Goal: Task Accomplishment & Management: Complete application form

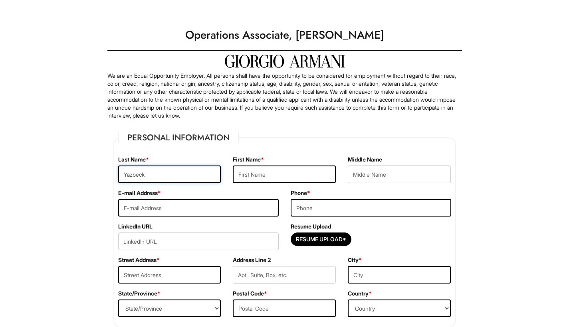
type input "Yazbeck"
type input "Nour"
click at [199, 206] on input "email" at bounding box center [198, 208] width 161 height 18
type input "[EMAIL_ADDRESS][DOMAIN_NAME]"
click at [325, 214] on input "tel" at bounding box center [371, 208] width 161 height 18
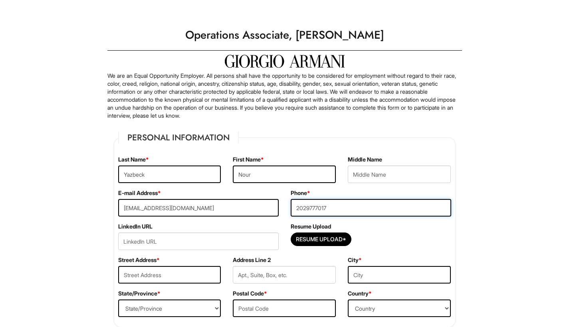
type input "2029777017"
click at [164, 241] on input "url" at bounding box center [198, 242] width 161 height 18
paste input "[DOMAIN_NAME][URL]"
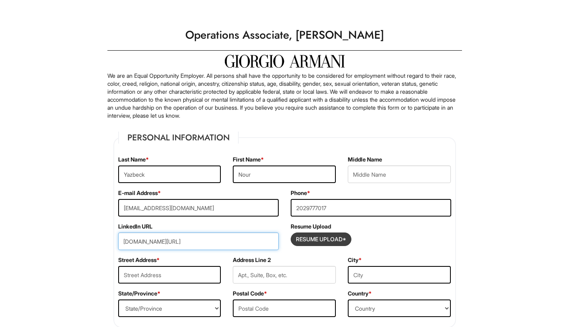
type input "[DOMAIN_NAME][URL]"
click at [320, 240] on input "Resume Upload*" at bounding box center [321, 239] width 60 height 13
type input "C:\fakepath\NY - Resume JUL 2025.pdf"
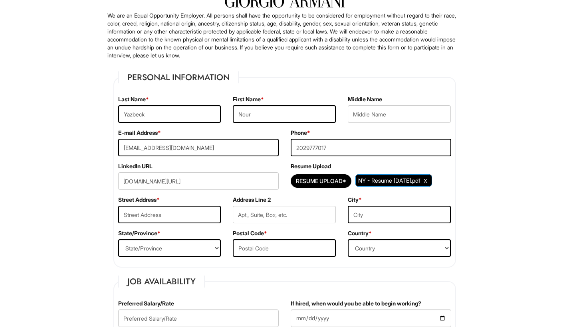
scroll to position [72, 0]
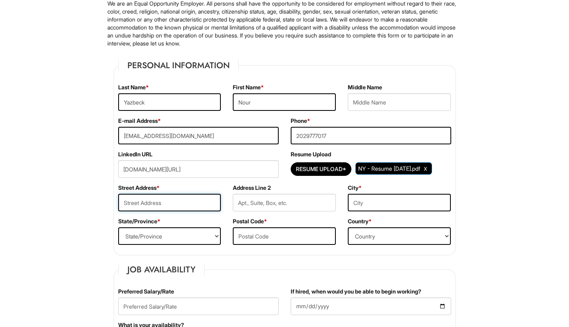
click at [176, 202] on input "text" at bounding box center [169, 203] width 103 height 18
type input "[STREET_ADDRESS][PERSON_NAME]"
type input "[US_STATE]"
select select "NY"
click at [290, 238] on input "text" at bounding box center [284, 237] width 103 height 18
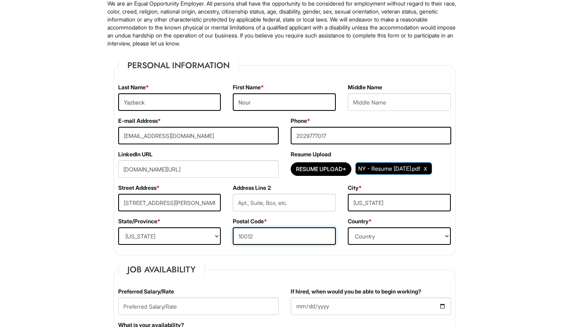
type input "10012"
select select "[GEOGRAPHIC_DATA]"
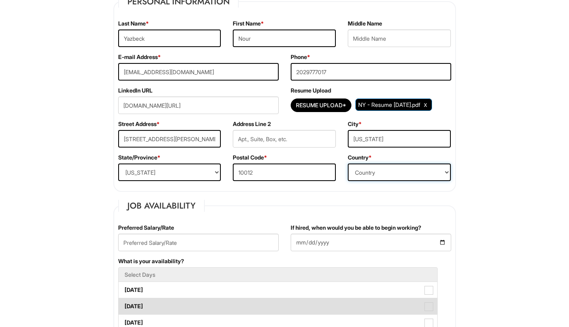
scroll to position [203, 0]
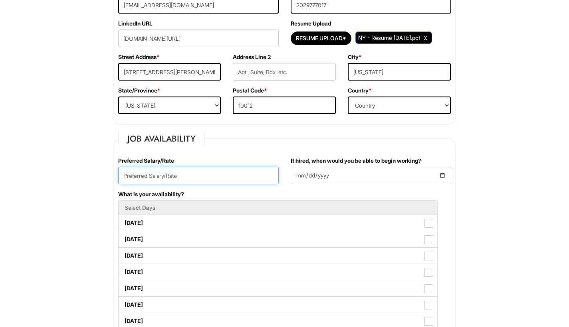
click at [165, 174] on input "text" at bounding box center [198, 176] width 161 height 18
type input "7"
type input "22/hr"
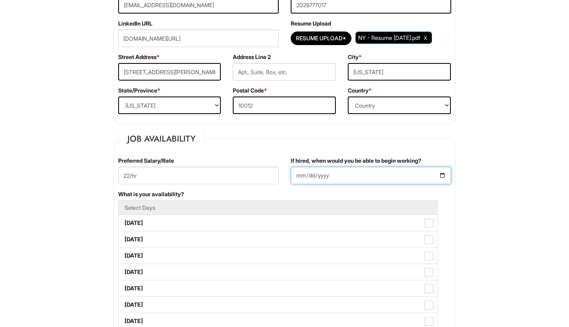
click at [295, 180] on input "If hired, when would you be able to begin working?" at bounding box center [371, 176] width 161 height 18
type input "[DATE]"
click at [414, 195] on div "What is your availability? Select Days [DATE] [DATE] [DATE] [DATE] [DATE] [DATE…" at bounding box center [284, 264] width 345 height 147
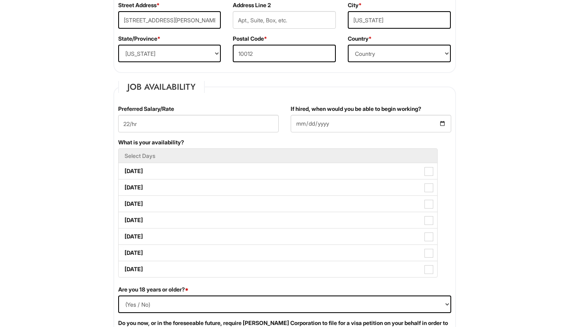
scroll to position [302, 0]
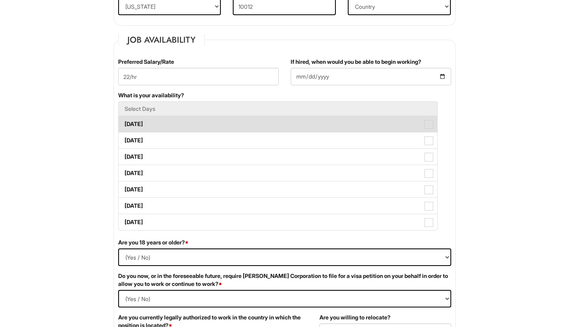
click at [228, 119] on label "[DATE]" at bounding box center [278, 124] width 319 height 16
click at [124, 119] on Available_Monday "[DATE]" at bounding box center [121, 120] width 5 height 5
checkbox Available_Monday "true"
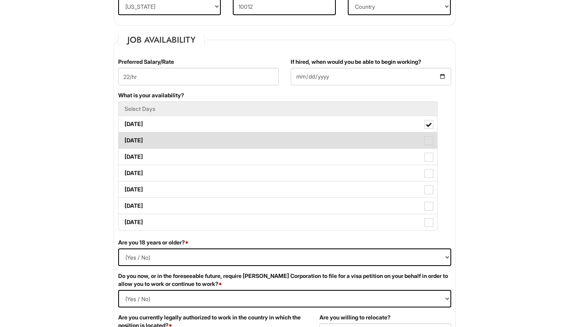
click at [220, 137] on label "[DATE]" at bounding box center [278, 141] width 319 height 16
click at [124, 137] on Available_Tuesday "[DATE]" at bounding box center [121, 136] width 5 height 5
checkbox Available_Tuesday "true"
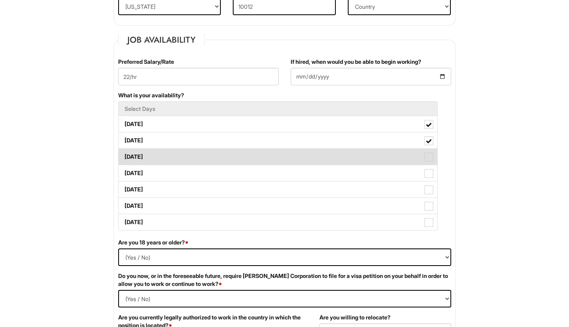
click at [219, 154] on label "[DATE]" at bounding box center [278, 157] width 319 height 16
click at [124, 154] on Available_Wednesday "[DATE]" at bounding box center [121, 153] width 5 height 5
checkbox Available_Wednesday "true"
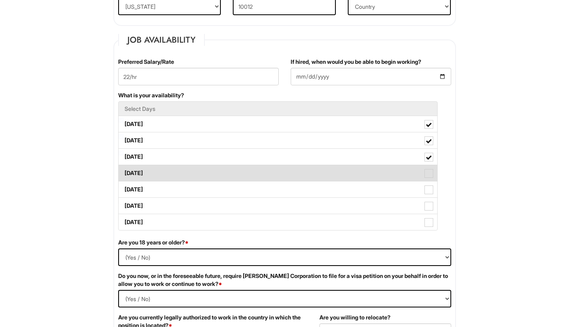
click at [213, 171] on label "[DATE]" at bounding box center [278, 173] width 319 height 16
click at [124, 171] on Available_Thursday "[DATE]" at bounding box center [121, 169] width 5 height 5
checkbox Available_Thursday "true"
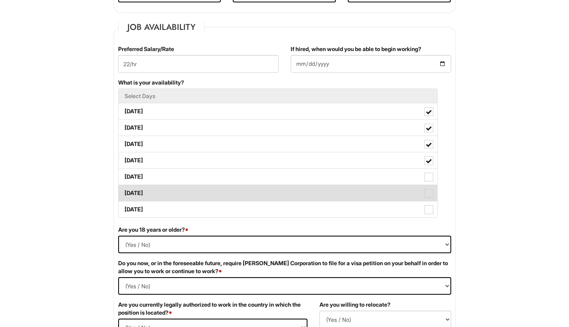
scroll to position [322, 0]
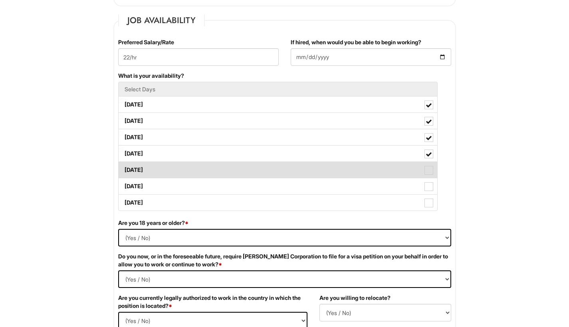
click at [214, 172] on label "[DATE]" at bounding box center [278, 170] width 319 height 16
click at [124, 169] on Available_Friday "[DATE]" at bounding box center [121, 166] width 5 height 5
checkbox Available_Friday "true"
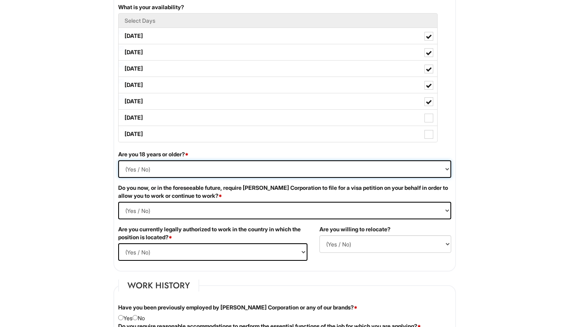
select select "Yes"
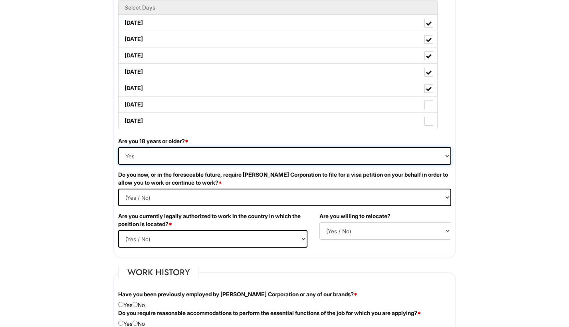
scroll to position [434, 0]
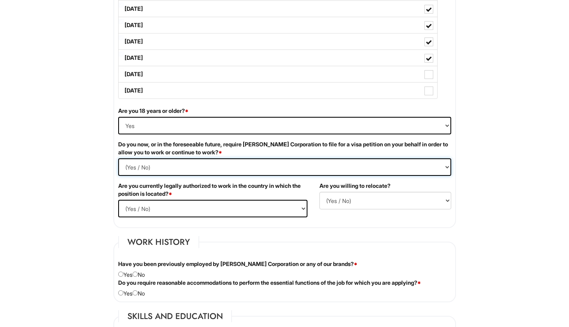
select Required "Yes"
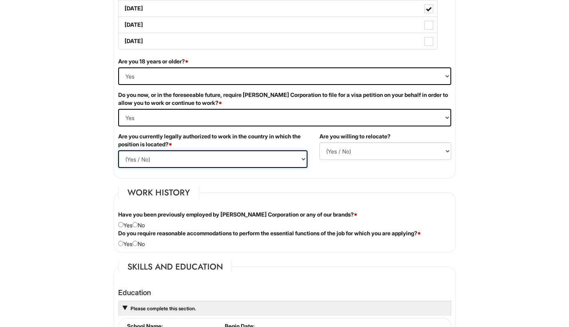
select select "Yes"
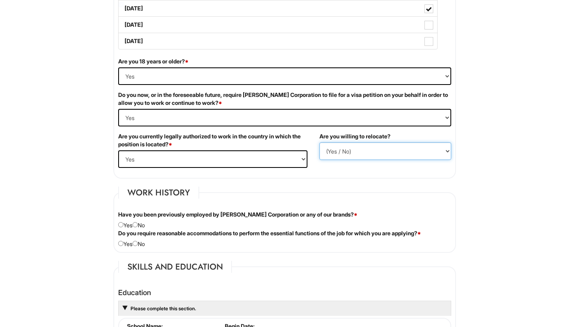
select select "Y"
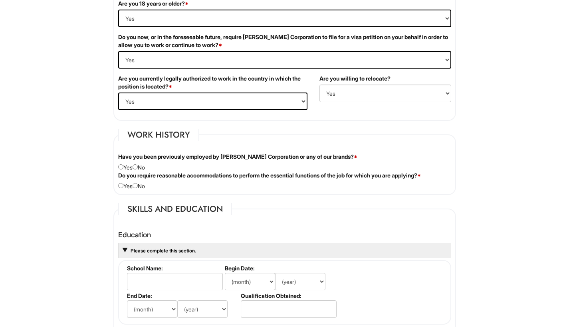
click at [143, 169] on div "Have you been previously employed by [PERSON_NAME] Corporation or any of our br…" at bounding box center [284, 162] width 345 height 19
click at [135, 166] on input "radio" at bounding box center [135, 167] width 5 height 5
radio input "true"
click at [137, 183] on input "radio" at bounding box center [135, 185] width 5 height 5
radio input "true"
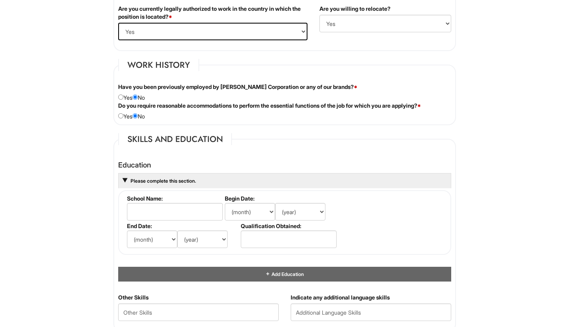
scroll to position [663, 0]
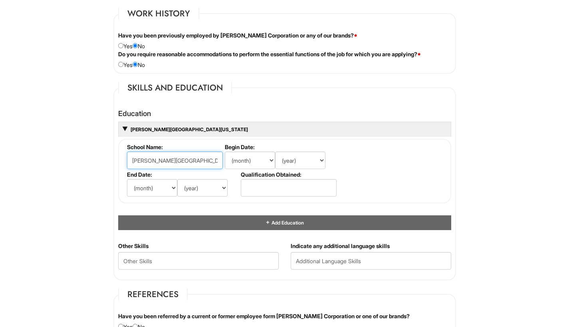
type input "[PERSON_NAME][GEOGRAPHIC_DATA][US_STATE]"
select select "9"
select select "2020"
select select "12"
select select "2024"
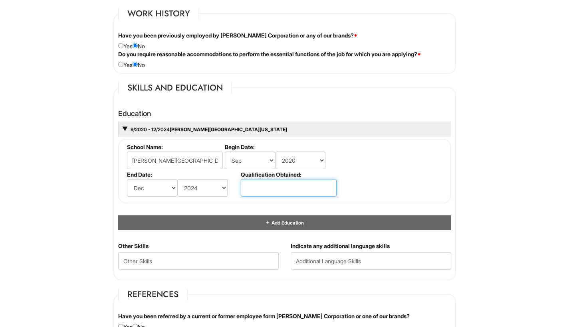
click at [274, 194] on input "text" at bounding box center [289, 188] width 96 height 18
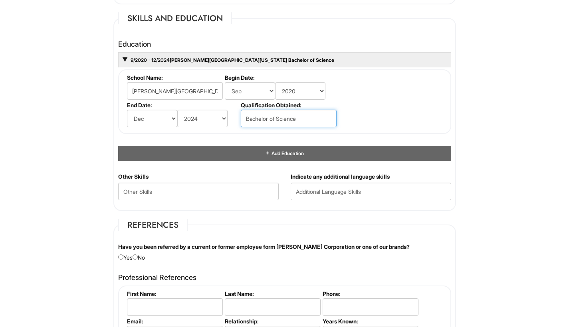
scroll to position [784, 0]
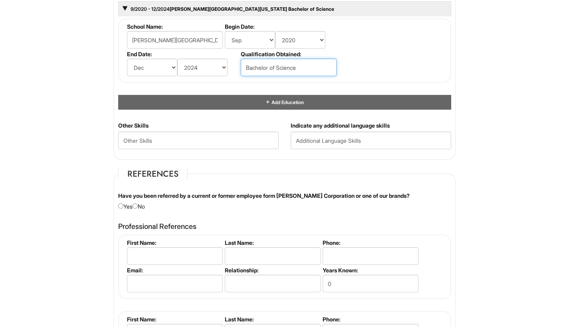
type input "Bachelor of Science"
click at [287, 175] on fieldset "References Have you been referred by a current or former employee form Giorgio …" at bounding box center [284, 280] width 343 height 225
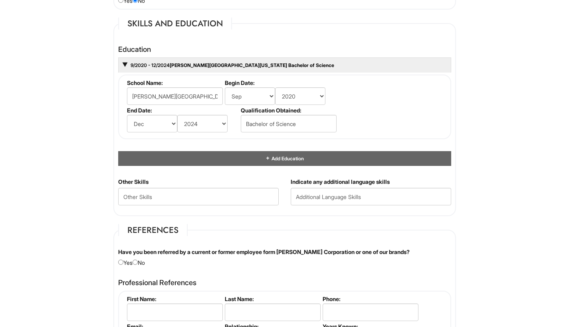
scroll to position [748, 0]
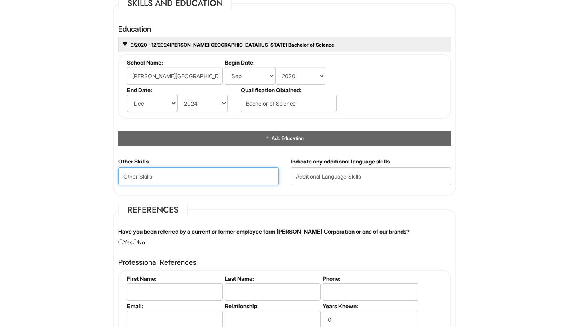
click at [195, 176] on Skills "text" at bounding box center [198, 177] width 161 height 18
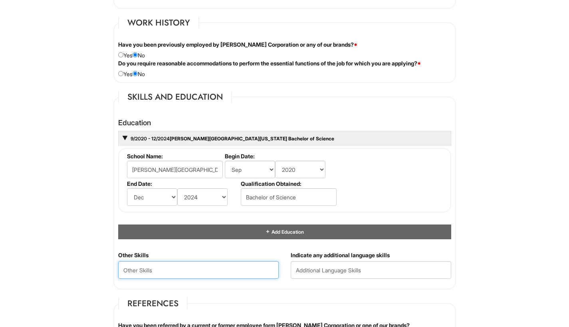
scroll to position [663, 0]
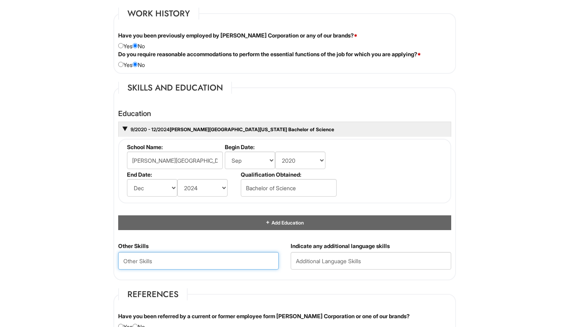
paste Skills "Excel, Microsoft Office Suite, Canva, Slack, InDesign, Google Suite, DALL·E, Mi…"
type Skills "Excel, Microsoft Office Suite, Canva, Slack, InDesign, Google Suite, DALL·E, Mi…"
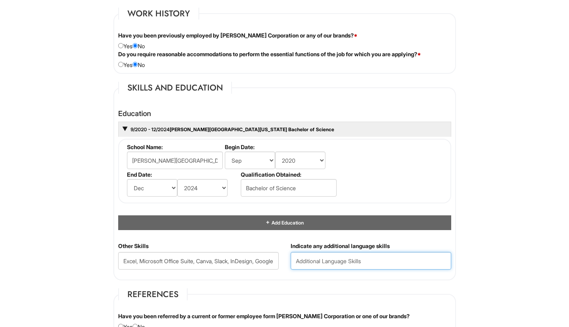
click at [317, 258] on input "text" at bounding box center [371, 261] width 161 height 18
click at [309, 258] on input "French (proficient" at bounding box center [371, 261] width 161 height 18
click at [368, 266] on input "French (proficient" at bounding box center [371, 261] width 161 height 18
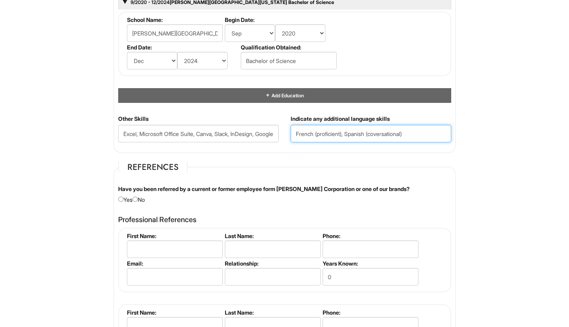
scroll to position [852, 0]
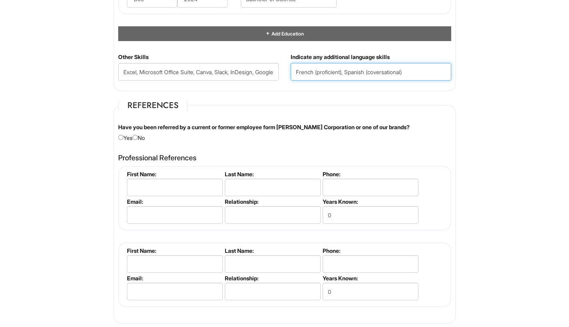
type input "French (proficient), Spanish (coversational)"
click at [138, 135] on input "radio" at bounding box center [135, 137] width 5 height 5
radio input "true"
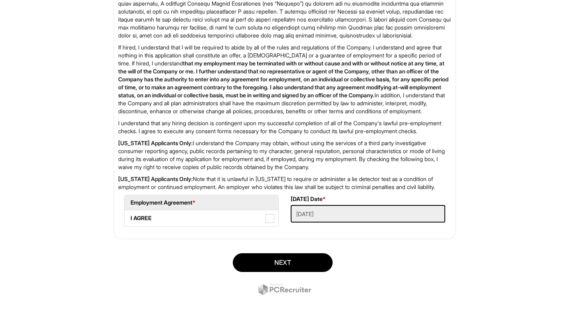
scroll to position [1261, 0]
click at [232, 220] on label "I AGREE" at bounding box center [202, 218] width 154 height 16
click at [130, 217] on AGREE "I AGREE" at bounding box center [127, 214] width 5 height 5
checkbox AGREE "true"
click at [291, 266] on button "Next" at bounding box center [283, 263] width 100 height 19
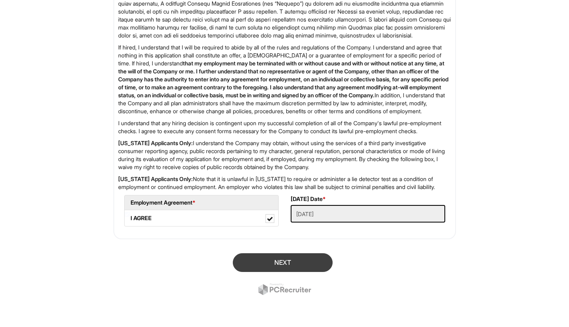
scroll to position [78, 0]
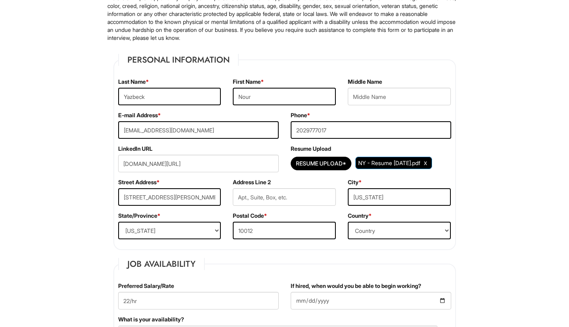
click at [244, 151] on div "LinkedIn URL [DOMAIN_NAME][URL]" at bounding box center [198, 162] width 173 height 34
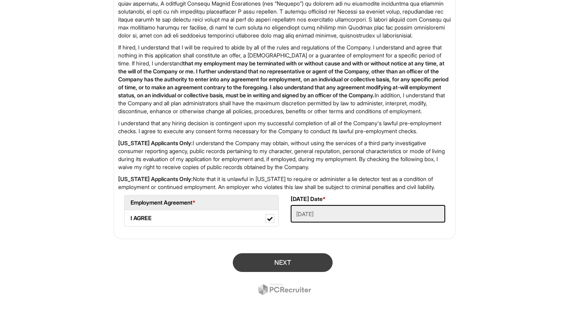
click at [284, 272] on button "Next" at bounding box center [283, 263] width 100 height 19
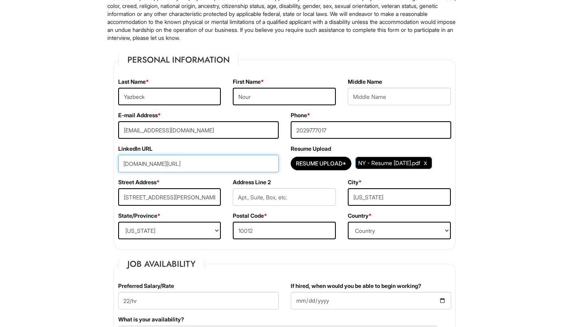
drag, startPoint x: 235, startPoint y: 160, endPoint x: 167, endPoint y: 157, distance: 68.4
click at [167, 157] on input "[DOMAIN_NAME][URL]" at bounding box center [198, 164] width 161 height 18
paste input "[DOMAIN_NAME][URL]"
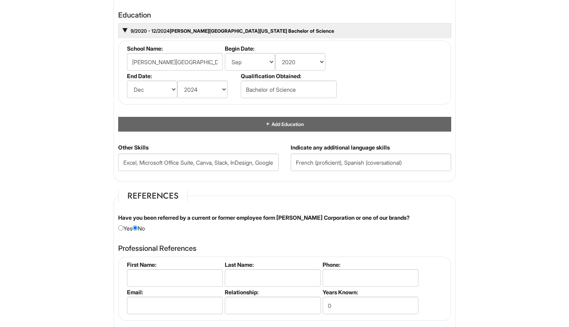
scroll to position [1261, 0]
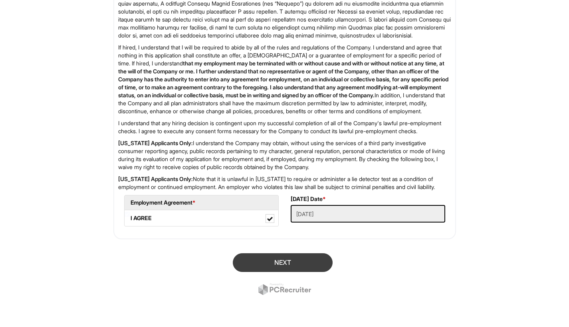
click at [291, 262] on button "Next" at bounding box center [283, 263] width 100 height 19
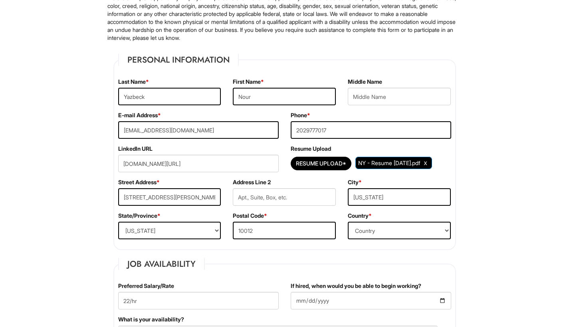
click at [260, 149] on div "LinkedIn URL [DOMAIN_NAME][URL]" at bounding box center [198, 162] width 173 height 34
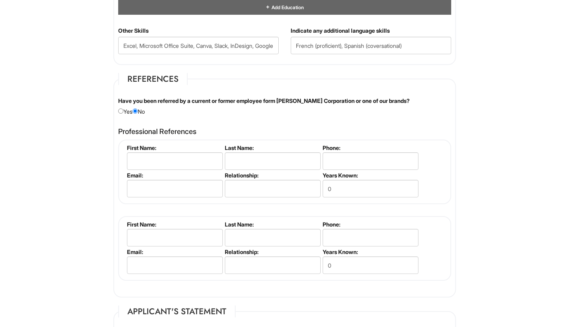
scroll to position [1261, 0]
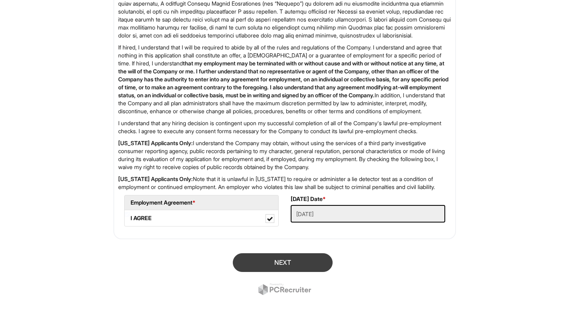
click at [253, 258] on button "Next" at bounding box center [283, 263] width 100 height 19
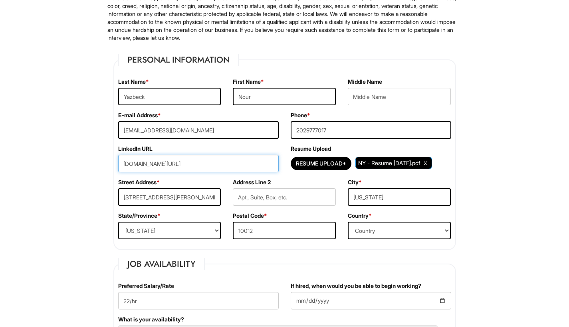
drag, startPoint x: 181, startPoint y: 164, endPoint x: 105, endPoint y: 163, distance: 75.9
click at [189, 172] on input "nouryazbeck1" at bounding box center [198, 164] width 161 height 18
type input "nouryazbeck1"
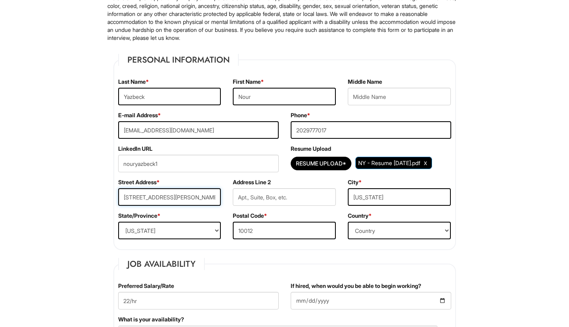
click at [216, 200] on input "[STREET_ADDRESS][PERSON_NAME]" at bounding box center [169, 198] width 103 height 18
click at [224, 221] on div "State/Province * State/Province ALABAMA ALASKA ARIZONA ARKANSAS CALIFORNIA COLO…" at bounding box center [169, 229] width 115 height 34
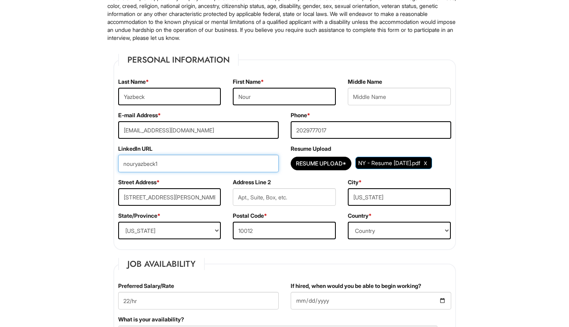
click at [232, 164] on input "nouryazbeck1" at bounding box center [198, 164] width 161 height 18
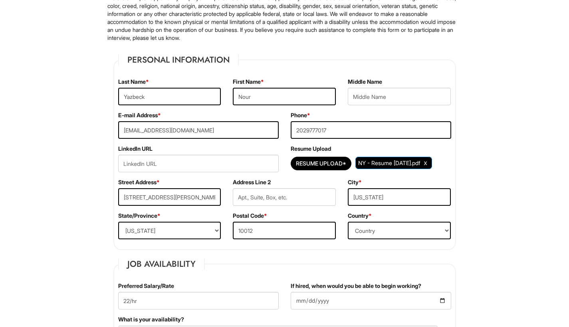
click at [236, 216] on label "Postal Code *" at bounding box center [250, 216] width 34 height 8
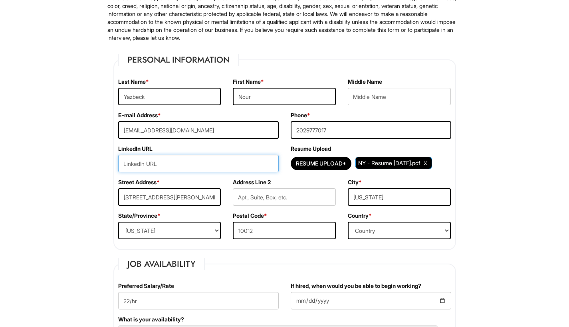
click at [198, 163] on input "url" at bounding box center [198, 164] width 161 height 18
paste input "[DOMAIN_NAME][URL]"
type input "[DOMAIN_NAME][URL]"
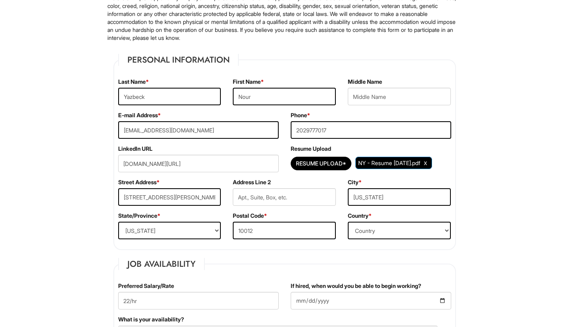
click at [235, 188] on div "Address Line 2" at bounding box center [284, 196] width 115 height 34
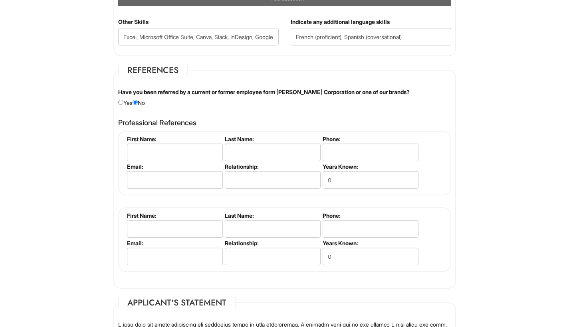
scroll to position [1261, 0]
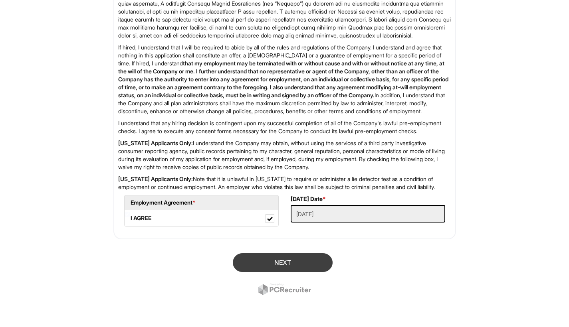
click at [259, 259] on button "Next" at bounding box center [283, 263] width 100 height 19
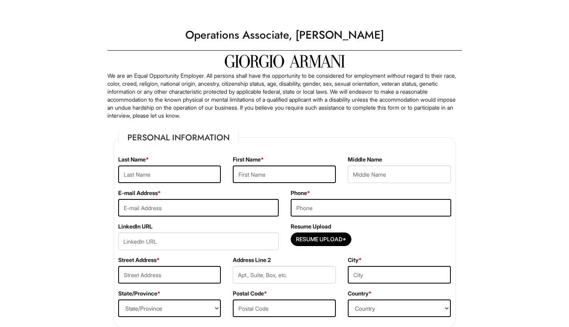
scroll to position [78, 0]
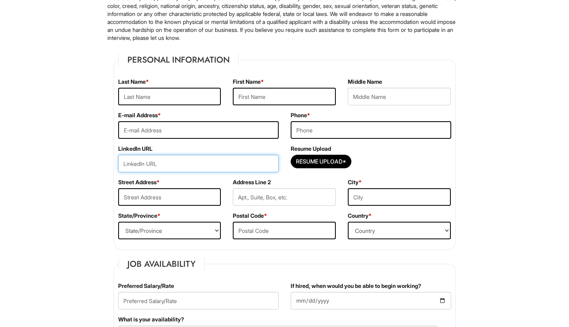
click at [238, 161] on input "url" at bounding box center [198, 164] width 161 height 18
paste input "[DOMAIN_NAME][URL]"
type input "[DOMAIN_NAME][URL]"
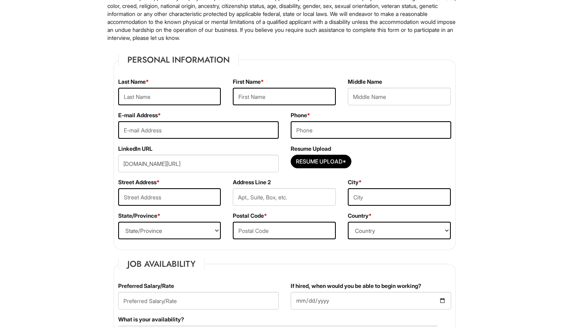
click at [321, 218] on div "Postal Code *" at bounding box center [284, 229] width 115 height 34
click at [179, 107] on div "Last Name *" at bounding box center [169, 95] width 115 height 34
type input "Yazbeck"
type input "Nour"
click at [222, 130] on input "email" at bounding box center [198, 130] width 161 height 18
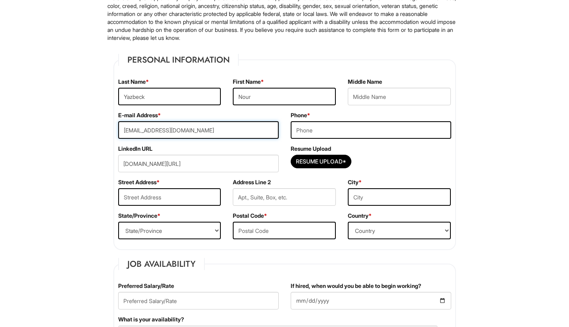
type input "[EMAIL_ADDRESS][DOMAIN_NAME]"
click at [311, 131] on input "tel" at bounding box center [371, 130] width 161 height 18
type input "2029777017"
type input "[STREET_ADDRESS][PERSON_NAME]"
click at [284, 199] on input "text" at bounding box center [284, 198] width 103 height 18
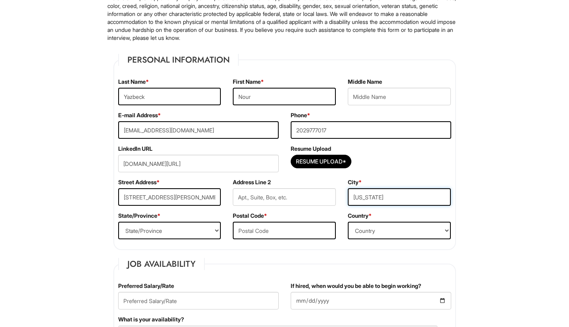
type input "[US_STATE]"
select select "NY"
type input "10012"
select select "[GEOGRAPHIC_DATA]"
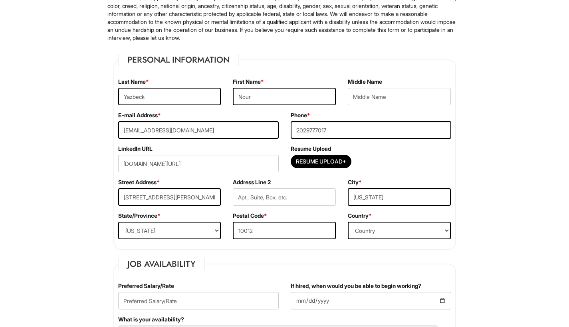
scroll to position [226, 0]
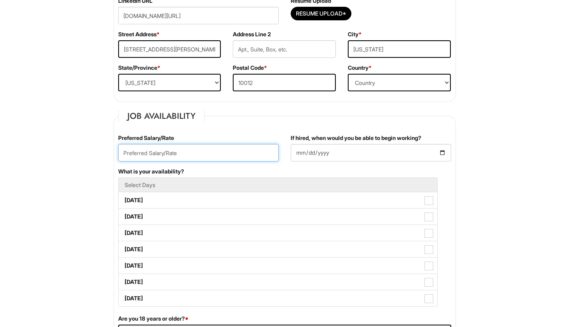
click at [220, 150] on input "text" at bounding box center [198, 153] width 161 height 18
type input "22/ hr"
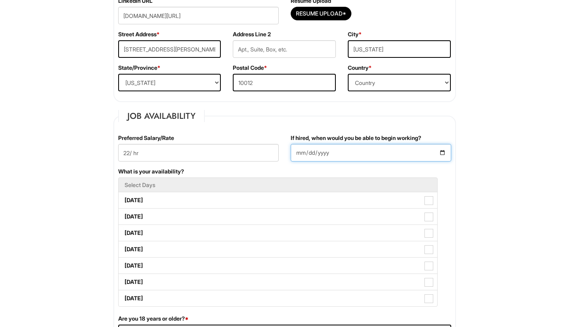
click at [304, 158] on input "If hired, when would you be able to begin working?" at bounding box center [371, 153] width 161 height 18
click at [360, 150] on input "If hired, when would you be able to begin working?" at bounding box center [371, 153] width 161 height 18
click at [335, 155] on input "If hired, when would you be able to begin working?" at bounding box center [371, 153] width 161 height 18
type input "[DATE]"
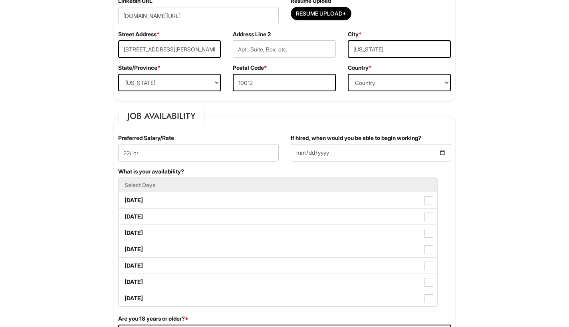
click at [403, 169] on div "What is your availability? Select Days [DATE] [DATE] [DATE] [DATE] [DATE] [DATE…" at bounding box center [284, 241] width 345 height 147
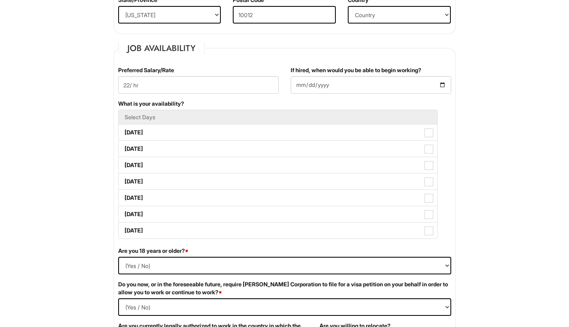
scroll to position [361, 0]
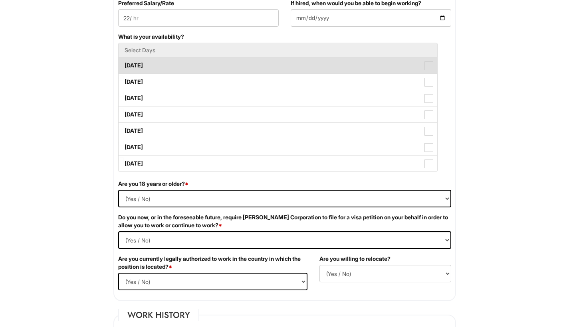
click at [295, 61] on label "[DATE]" at bounding box center [278, 66] width 319 height 16
click at [124, 61] on Available_Monday "[DATE]" at bounding box center [121, 61] width 5 height 5
checkbox Available_Monday "true"
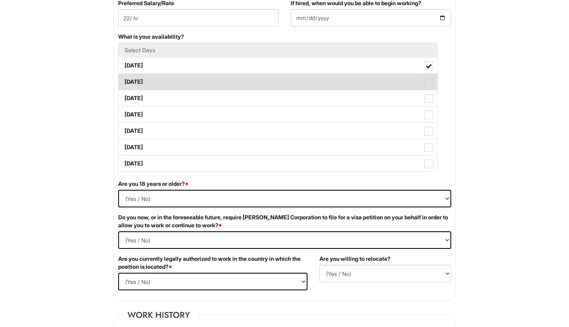
click at [295, 79] on label "[DATE]" at bounding box center [278, 82] width 319 height 16
click at [124, 79] on Available_Tuesday "[DATE]" at bounding box center [121, 77] width 5 height 5
checkbox Available_Tuesday "true"
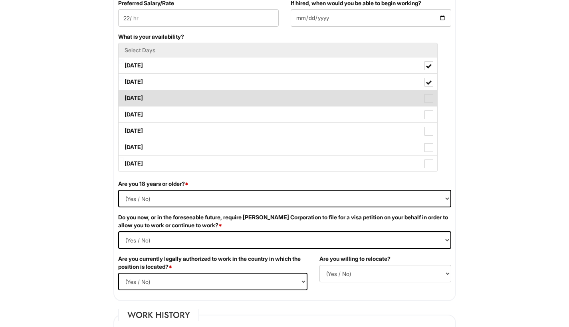
click at [295, 91] on label "[DATE]" at bounding box center [278, 98] width 319 height 16
click at [124, 92] on Available_Wednesday "[DATE]" at bounding box center [121, 94] width 5 height 5
checkbox Available_Wednesday "true"
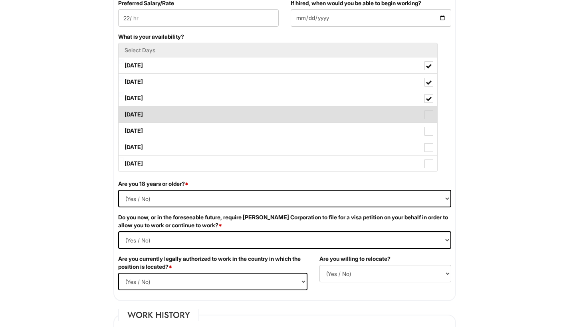
click at [294, 109] on label "[DATE]" at bounding box center [278, 115] width 319 height 16
click at [124, 109] on Available_Thursday "[DATE]" at bounding box center [121, 110] width 5 height 5
checkbox Available_Thursday "true"
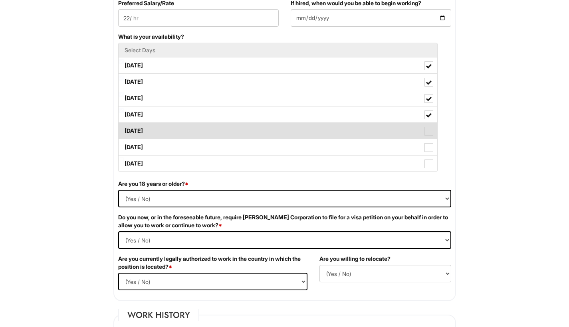
click at [290, 125] on label "[DATE]" at bounding box center [278, 131] width 319 height 16
click at [124, 125] on Available_Friday "[DATE]" at bounding box center [121, 127] width 5 height 5
checkbox Available_Friday "true"
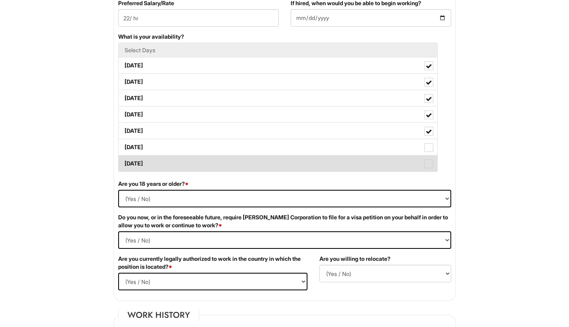
scroll to position [430, 0]
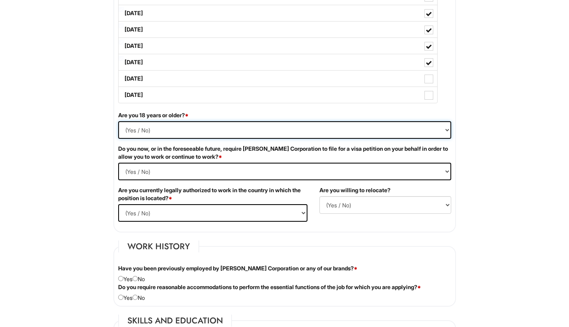
select select "Yes"
select Required "Yes"
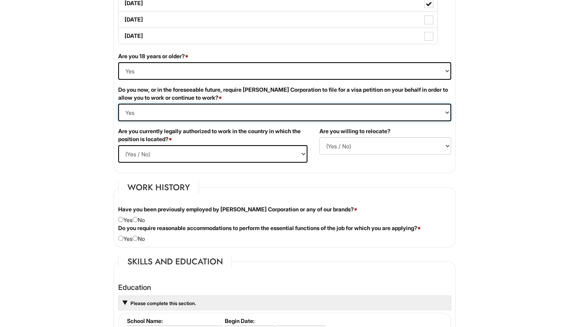
scroll to position [545, 0]
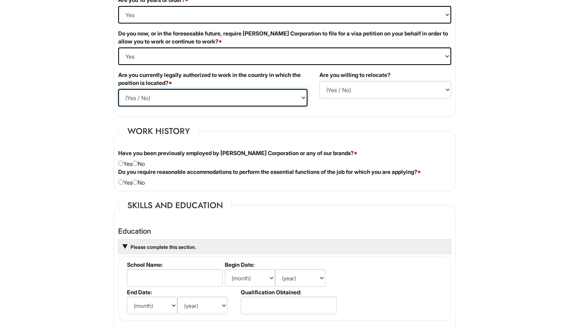
select select "Yes"
select select "Y"
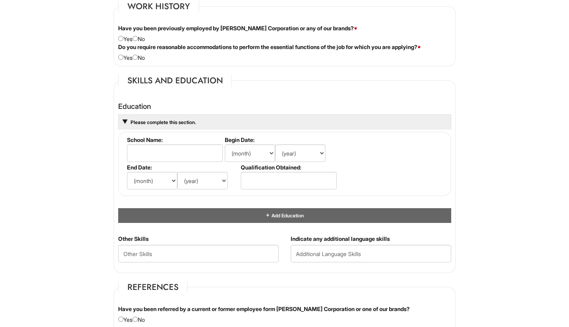
scroll to position [663, 0]
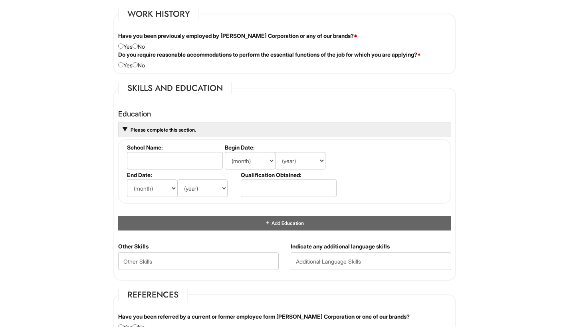
click at [145, 48] on div "Have you been previously employed by [PERSON_NAME] Corporation or any of our br…" at bounding box center [284, 41] width 345 height 19
click at [138, 47] on input "radio" at bounding box center [135, 46] width 5 height 5
radio input "true"
click at [138, 65] on input "radio" at bounding box center [135, 64] width 5 height 5
radio input "true"
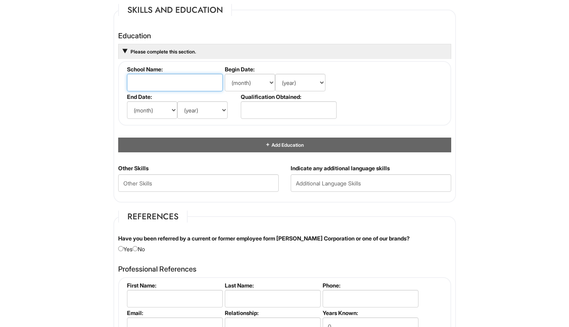
scroll to position [763, 0]
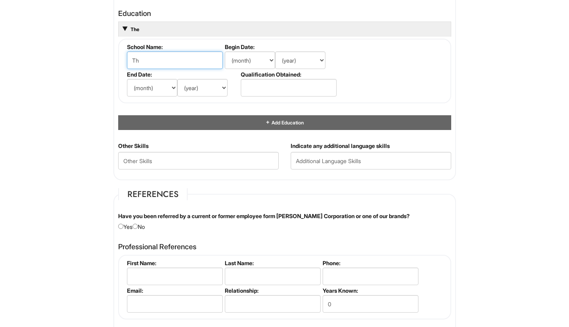
type input "T"
type input "[PERSON_NAME][GEOGRAPHIC_DATA][US_STATE]"
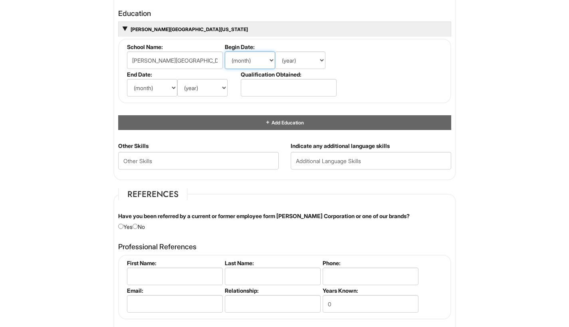
select select "9"
select select "2020"
select select "12"
select select "2024"
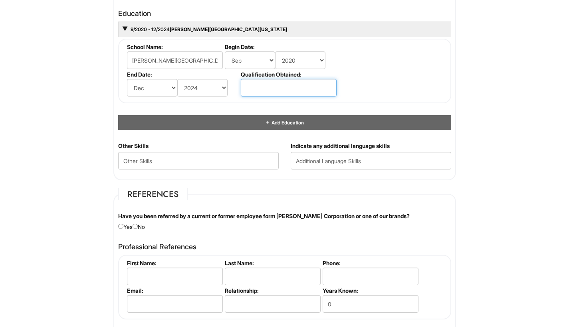
click at [260, 85] on input "text" at bounding box center [289, 88] width 96 height 18
type input "Bachelor of Science"
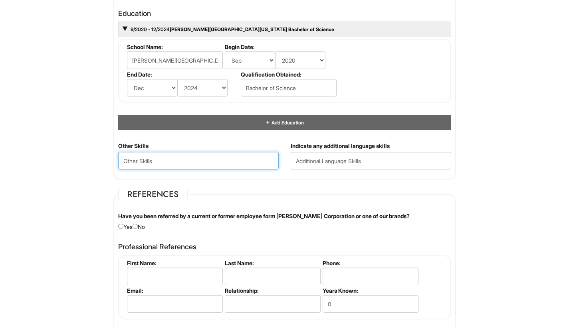
click at [167, 166] on Skills "text" at bounding box center [198, 161] width 161 height 18
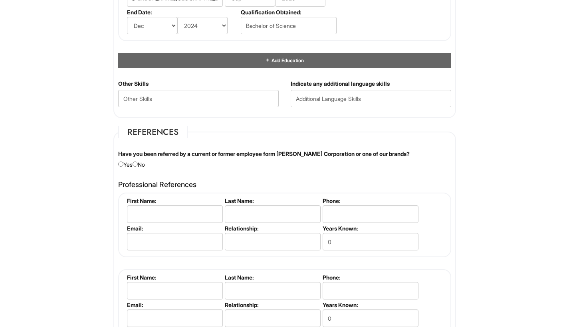
click at [140, 162] on div "Have you been referred by a current or former employee form [PERSON_NAME] Corpo…" at bounding box center [284, 159] width 345 height 19
click at [138, 162] on input "radio" at bounding box center [135, 164] width 5 height 5
radio input "true"
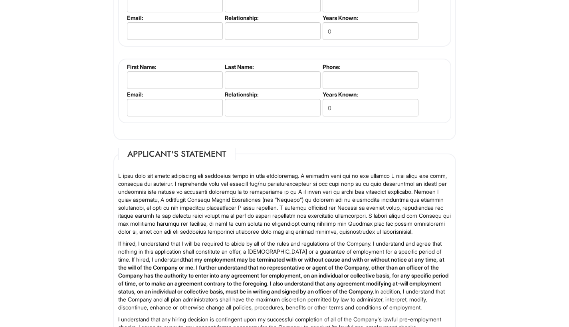
scroll to position [1261, 0]
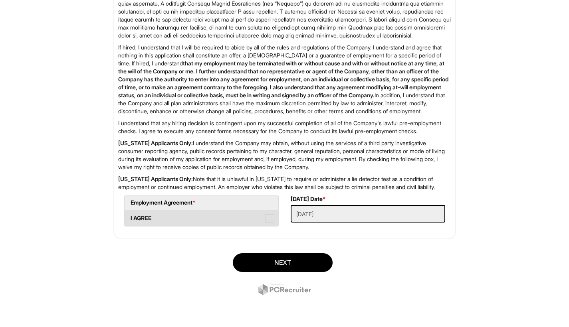
click at [261, 216] on label "I AGREE" at bounding box center [202, 218] width 154 height 16
click at [130, 216] on AGREE "I AGREE" at bounding box center [127, 214] width 5 height 5
checkbox AGREE "true"
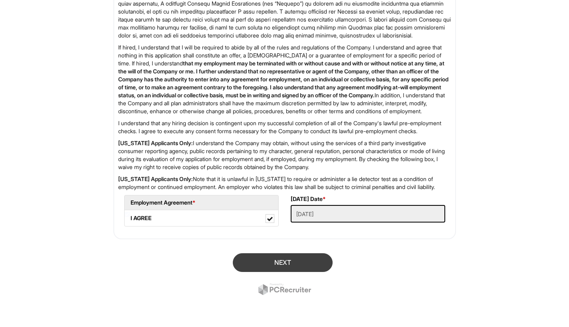
click at [308, 262] on button "Next" at bounding box center [283, 263] width 100 height 19
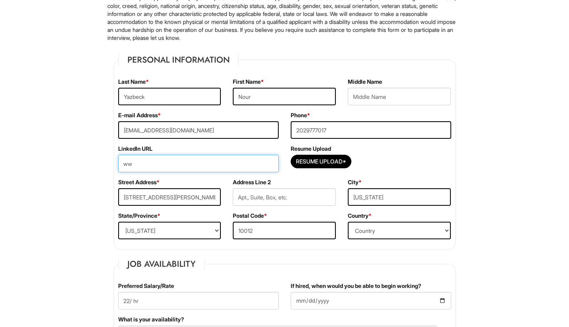
type input "w"
type input "[DOMAIN_NAME][URL]"
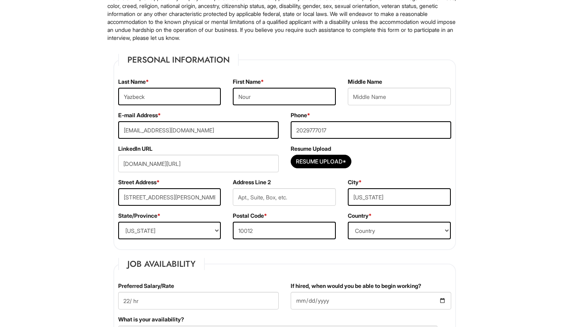
click at [194, 147] on div "LinkedIn URL [DOMAIN_NAME][URL]" at bounding box center [198, 162] width 173 height 34
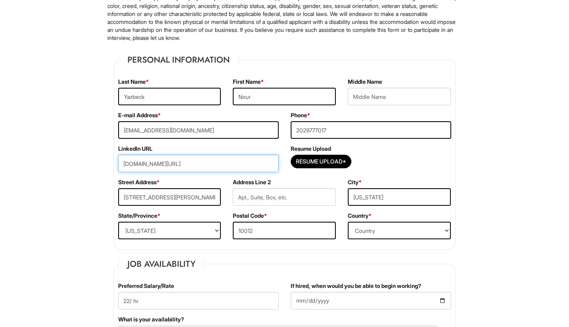
click at [249, 160] on input "[DOMAIN_NAME][URL]" at bounding box center [198, 164] width 161 height 18
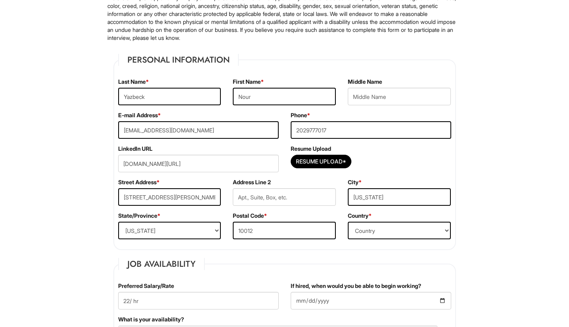
click at [248, 142] on div "E-mail Address * [EMAIL_ADDRESS][DOMAIN_NAME]" at bounding box center [198, 128] width 173 height 34
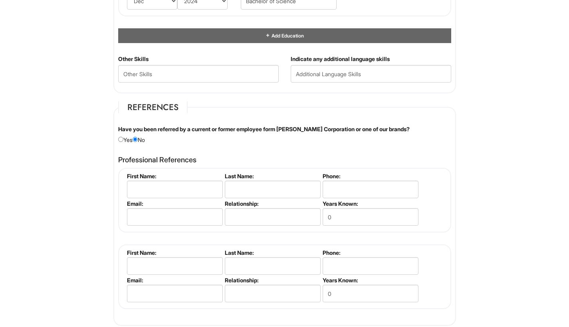
scroll to position [1261, 0]
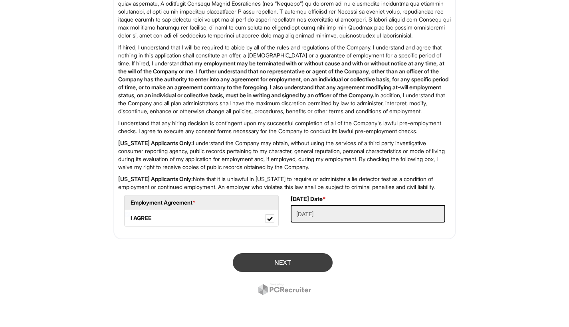
click at [270, 262] on button "Next" at bounding box center [283, 263] width 100 height 19
